Goal: Navigation & Orientation: Find specific page/section

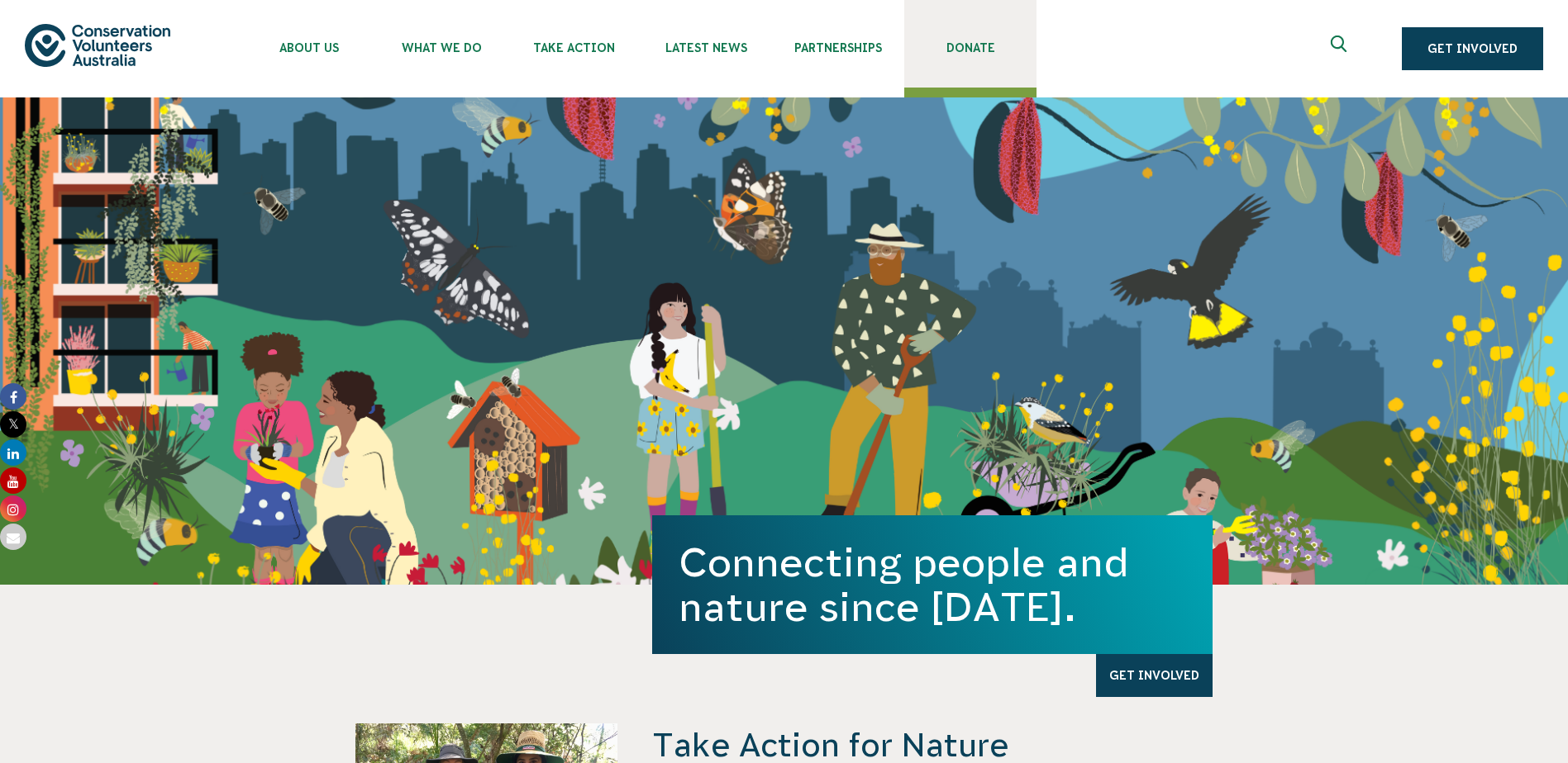
click at [971, 48] on span "Donate" at bounding box center [970, 48] width 132 height 13
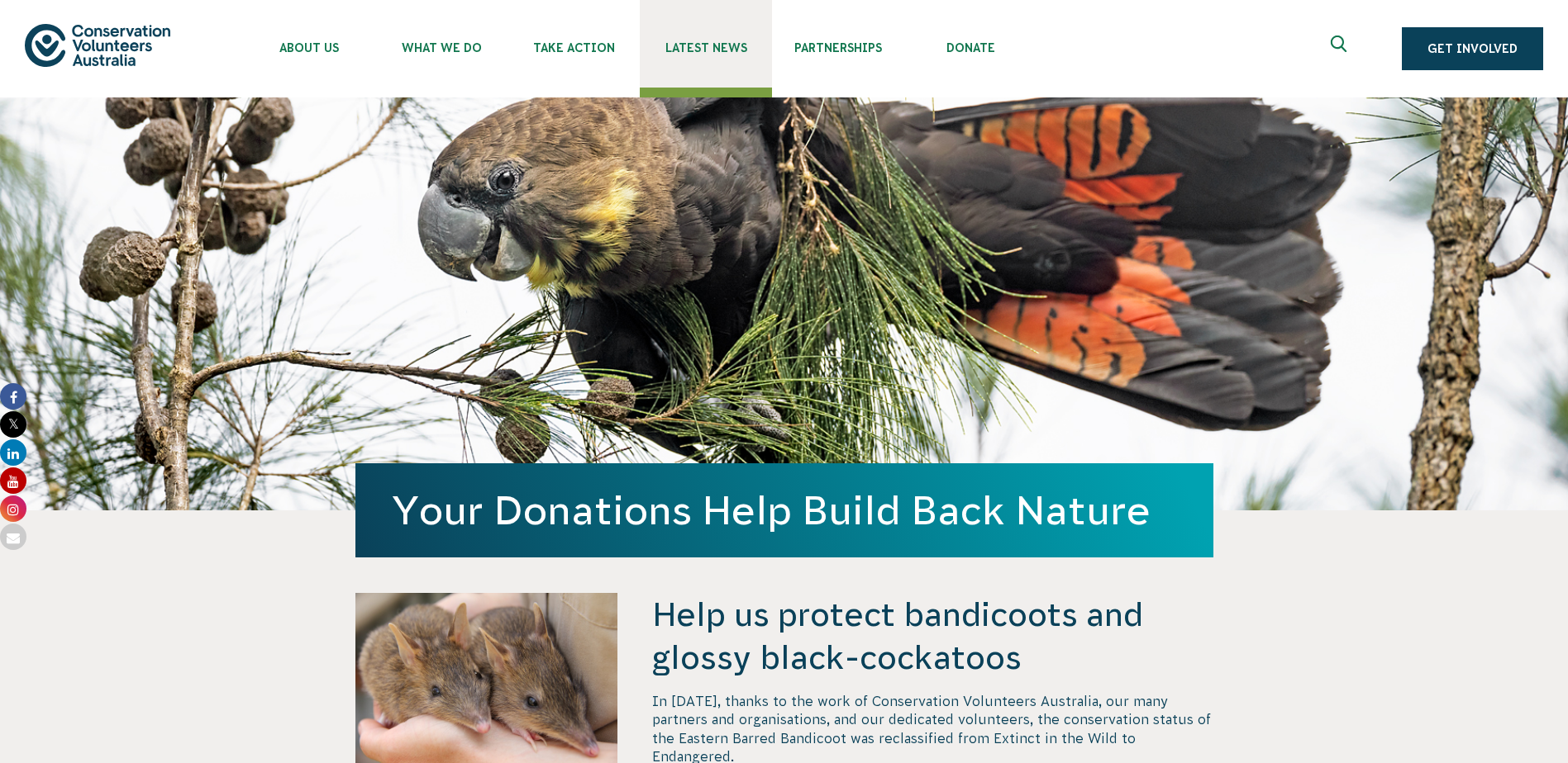
click at [720, 51] on span "Latest News" at bounding box center [706, 48] width 132 height 13
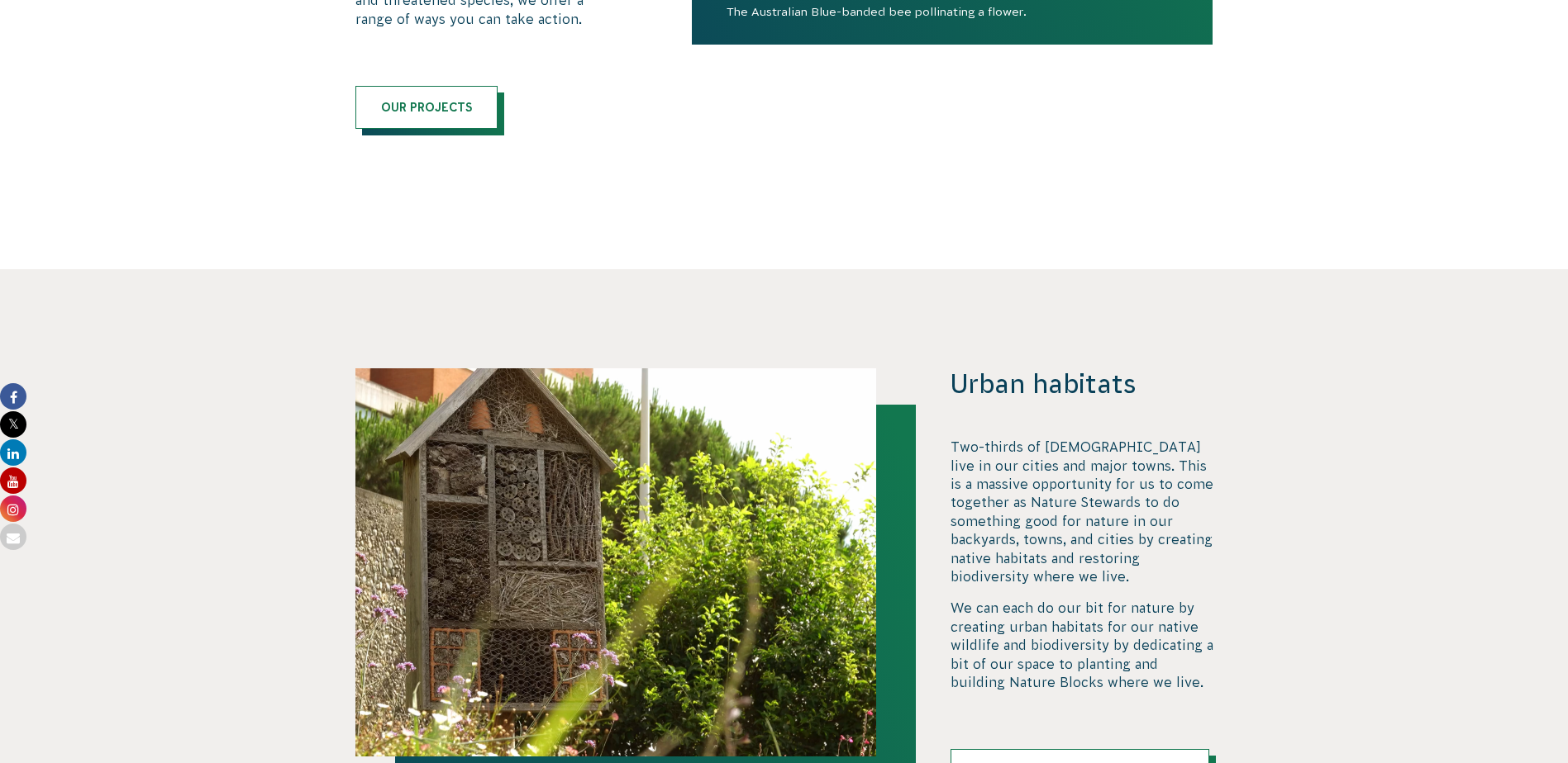
scroll to position [661, 0]
